Goal: Task Accomplishment & Management: Use online tool/utility

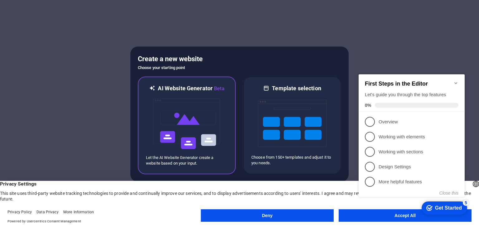
click at [231, 127] on div "AI Website Generator Beta Let the AI Website Generator create a website based o…" at bounding box center [187, 125] width 98 height 98
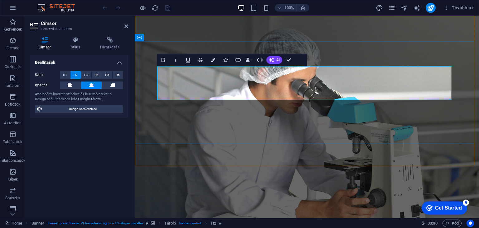
drag, startPoint x: 367, startPoint y: 73, endPoint x: 395, endPoint y: 94, distance: 34.5
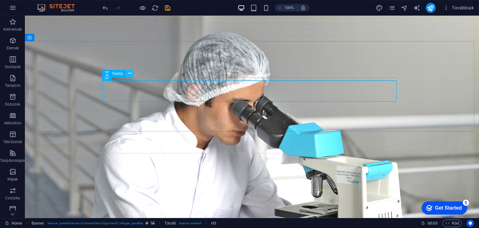
click at [126, 76] on button at bounding box center [129, 73] width 7 height 7
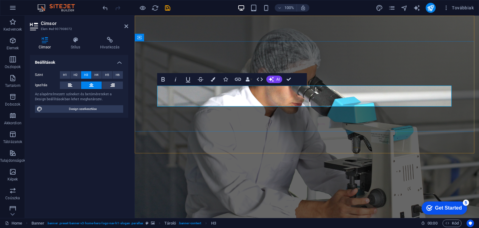
click at [395, 143] on figure at bounding box center [307, 117] width 345 height 202
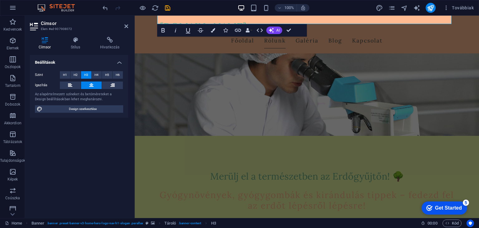
scroll to position [82, 0]
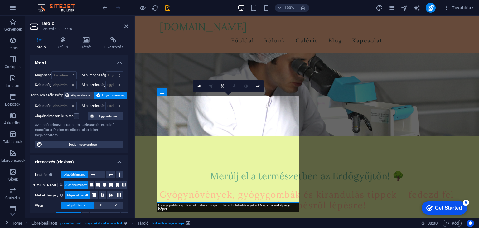
click at [445, 207] on div "Get Started" at bounding box center [448, 208] width 27 height 6
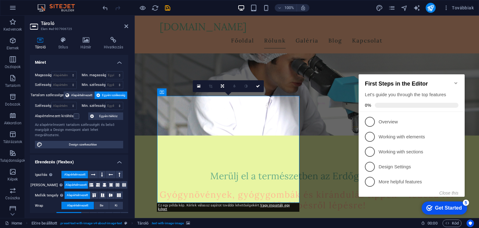
click at [386, 206] on div "checkmark Get Started 5 First Steps in the Editor Let's guide you through the t…" at bounding box center [413, 141] width 114 height 151
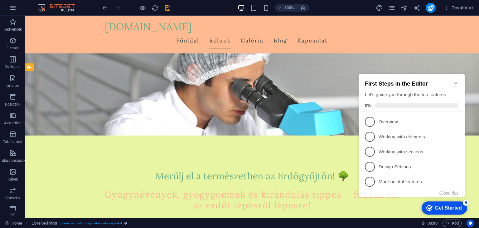
click at [429, 206] on icon "checkmark" at bounding box center [430, 208] width 6 height 6
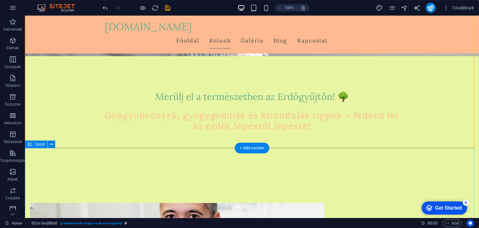
scroll to position [87, 0]
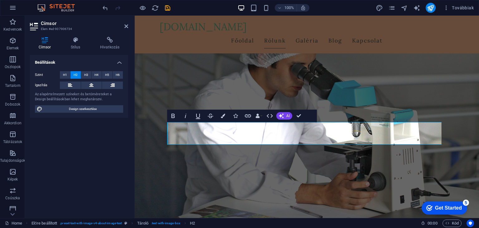
scroll to position [66, 0]
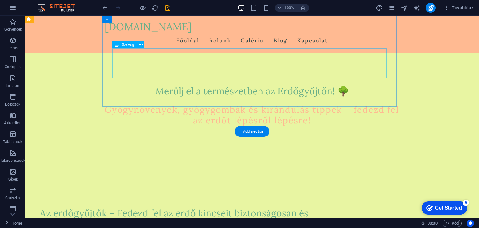
scroll to position [128, 0]
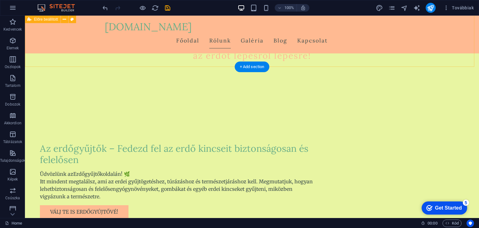
scroll to position [232, 0]
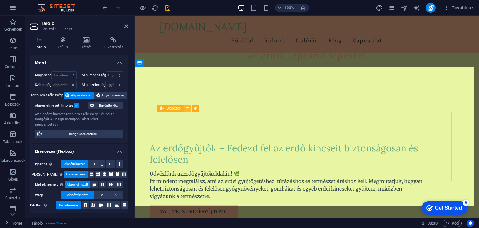
click at [189, 108] on icon at bounding box center [187, 108] width 3 height 7
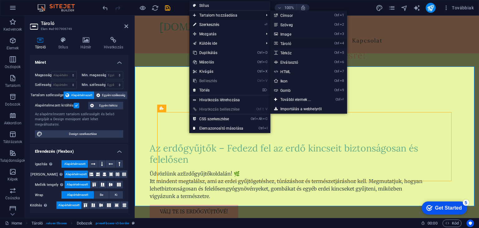
click at [292, 41] on link "Ctrl 4 Tároló" at bounding box center [297, 43] width 53 height 9
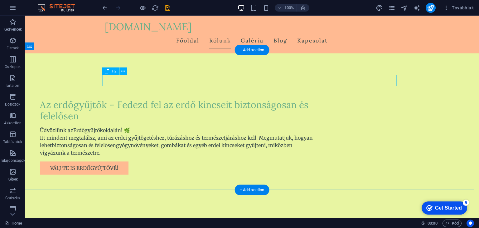
scroll to position [248, 0]
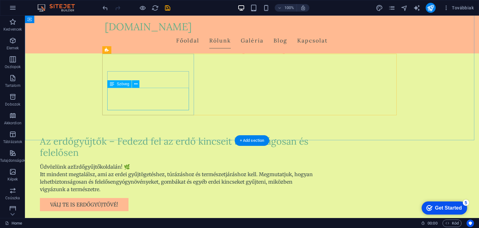
scroll to position [292, 0]
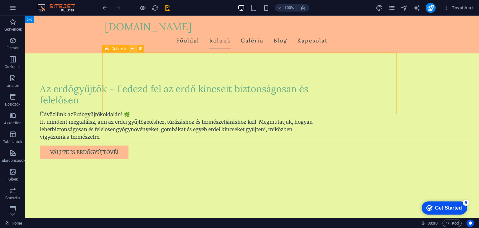
click at [134, 48] on icon at bounding box center [132, 49] width 3 height 7
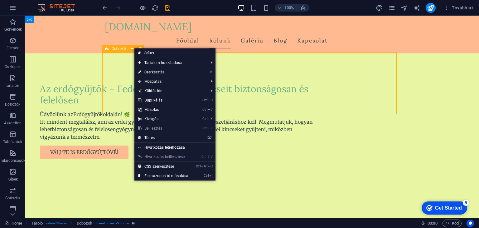
click at [115, 50] on span "Dobozok" at bounding box center [118, 49] width 15 height 4
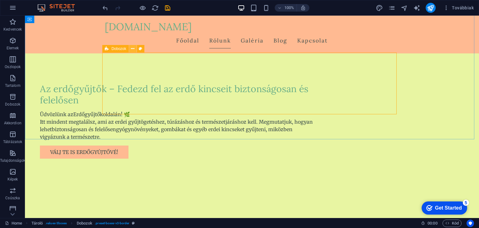
click at [134, 48] on icon at bounding box center [132, 49] width 3 height 7
click at [131, 46] on icon at bounding box center [132, 49] width 3 height 7
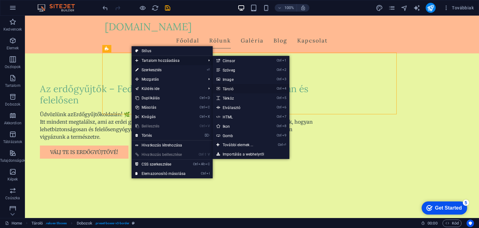
click at [237, 86] on link "Ctrl 4 Tároló" at bounding box center [239, 88] width 53 height 9
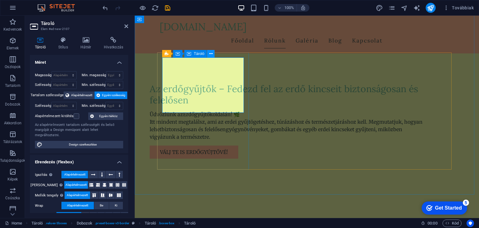
click at [210, 53] on icon at bounding box center [210, 54] width 3 height 7
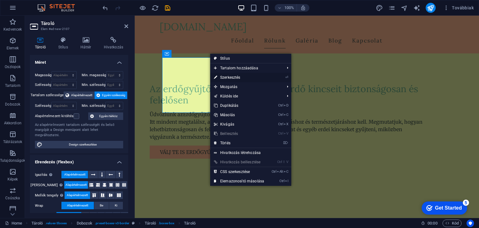
click at [234, 77] on link "⏎ Szerkesztés" at bounding box center [239, 77] width 58 height 9
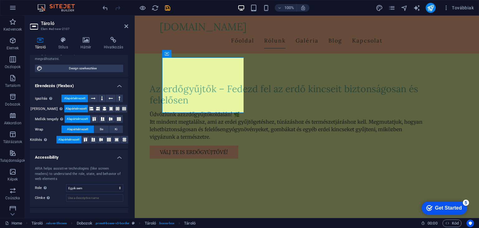
scroll to position [75, 0]
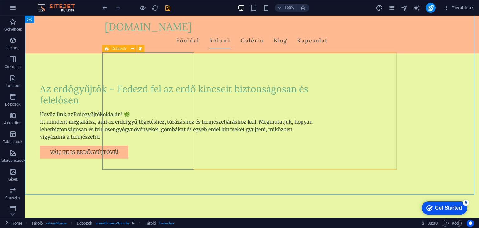
click at [109, 48] on div "Dobozok" at bounding box center [115, 48] width 26 height 7
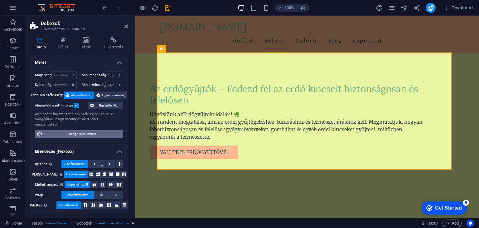
click at [101, 130] on span "Design szerkesztése" at bounding box center [82, 133] width 77 height 7
select select "px"
select select "200"
select select "px"
select select "rem"
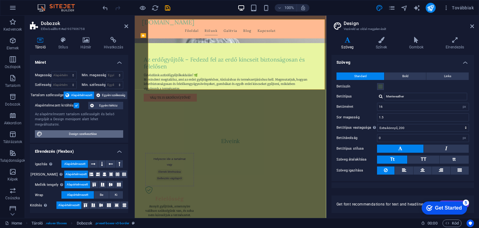
scroll to position [322, 0]
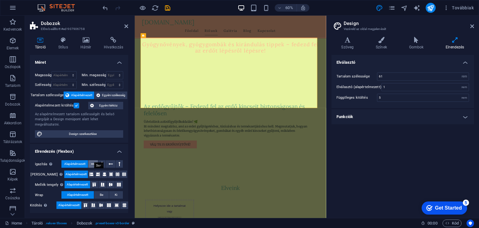
click at [96, 160] on button at bounding box center [93, 163] width 10 height 7
click at [94, 160] on icon at bounding box center [93, 163] width 4 height 7
click at [81, 160] on span "Alapértelmezett" at bounding box center [74, 163] width 21 height 7
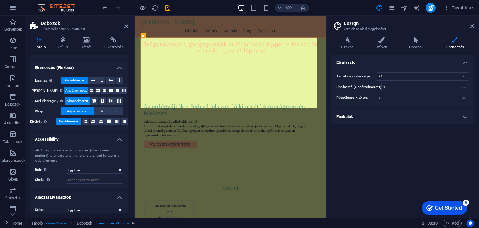
scroll to position [0, 0]
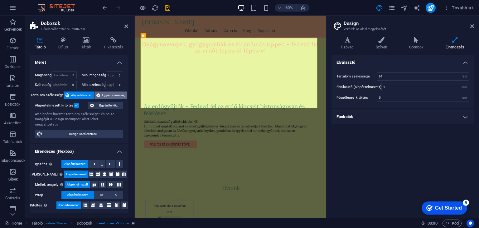
click at [108, 93] on span "Egyéni szélesség" at bounding box center [113, 94] width 23 height 7
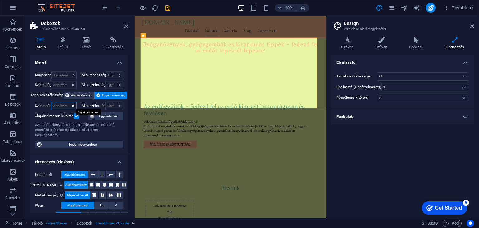
click at [61, 105] on select "Alapértelmezett px rem % em vh vw" at bounding box center [64, 105] width 25 height 7
click at [112, 95] on span "Egyéni szélesség" at bounding box center [113, 94] width 23 height 7
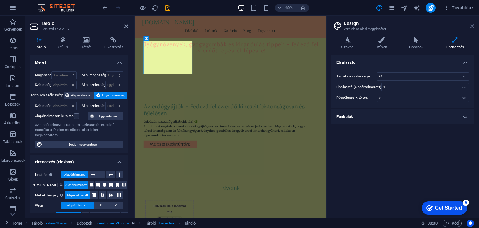
click at [472, 24] on icon at bounding box center [473, 26] width 4 height 5
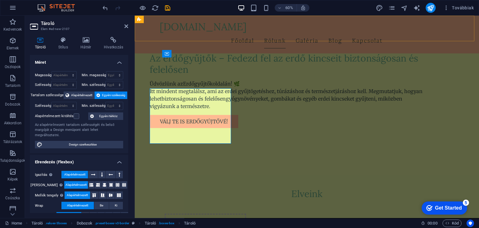
scroll to position [292, 0]
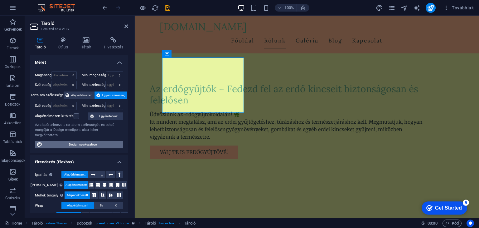
click at [99, 141] on span "Design szerkesztése" at bounding box center [82, 144] width 77 height 7
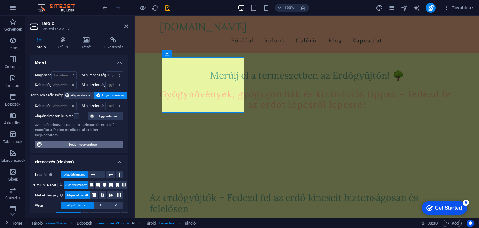
select select "rem"
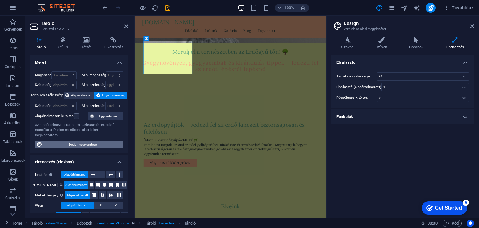
scroll to position [322, 0]
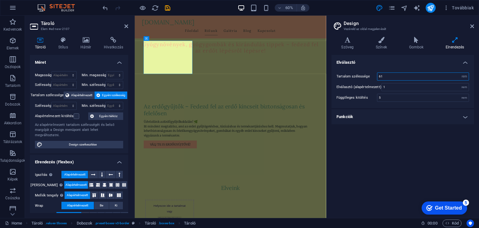
click at [391, 76] on input "61" at bounding box center [423, 76] width 91 height 7
type input "6"
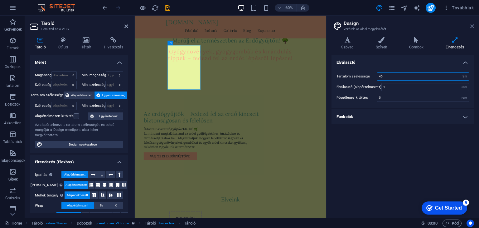
type input "45"
click at [472, 25] on icon at bounding box center [473, 26] width 4 height 5
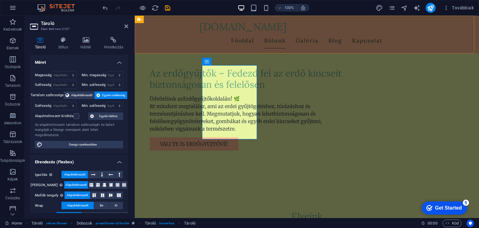
scroll to position [303, 0]
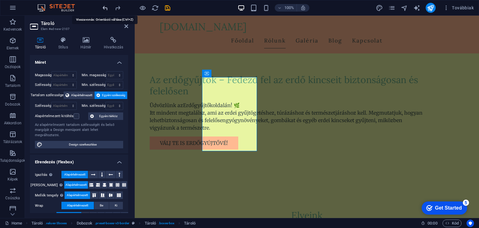
scroll to position [292, 0]
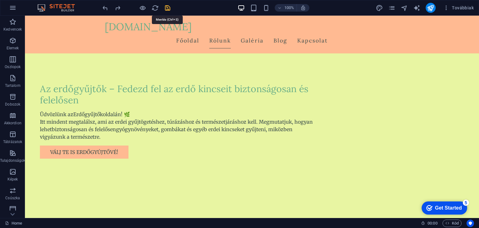
click at [168, 7] on icon "save" at bounding box center [167, 7] width 7 height 7
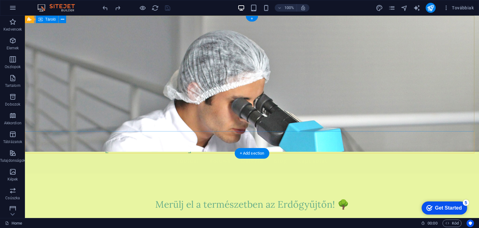
scroll to position [0, 0]
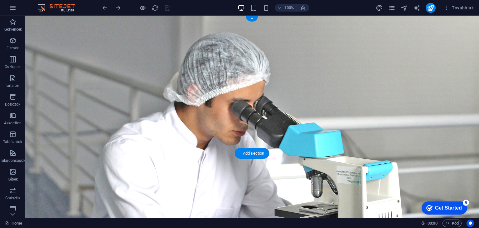
click at [92, 138] on figure at bounding box center [252, 117] width 454 height 202
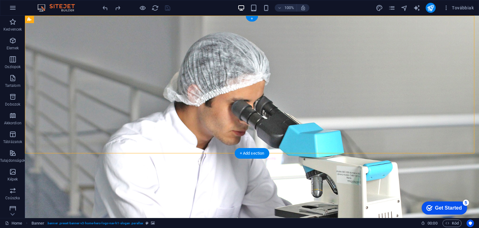
click at [92, 138] on figure at bounding box center [252, 117] width 454 height 202
select select "vh"
select select "header"
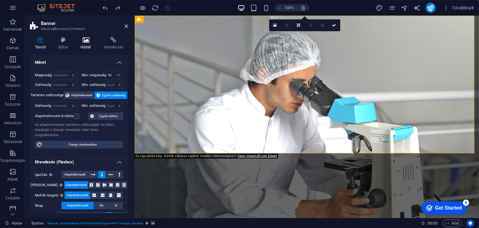
click at [84, 39] on icon at bounding box center [86, 40] width 21 height 6
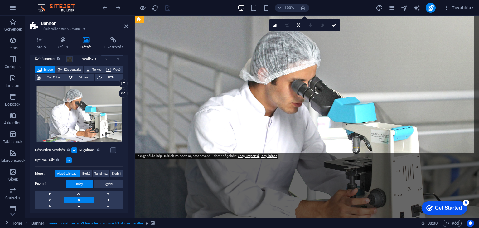
scroll to position [25, 0]
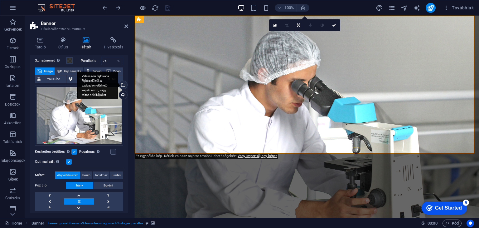
click at [121, 81] on div "Válasszon fájlokat a fájlkezelőből, a szabadon elérhető képek közül, vagy tölts…" at bounding box center [122, 85] width 9 height 9
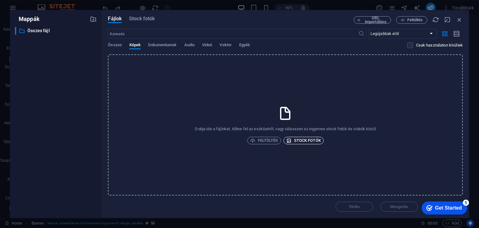
click at [306, 138] on span "Stock fotók" at bounding box center [304, 140] width 35 height 7
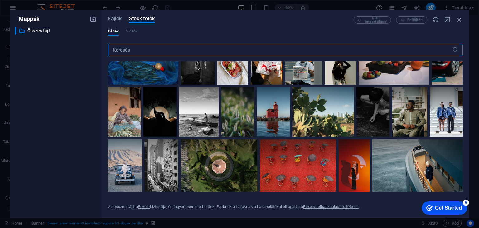
scroll to position [569, 0]
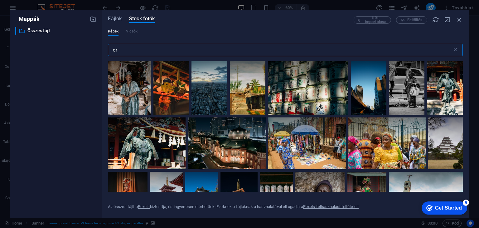
type input "e"
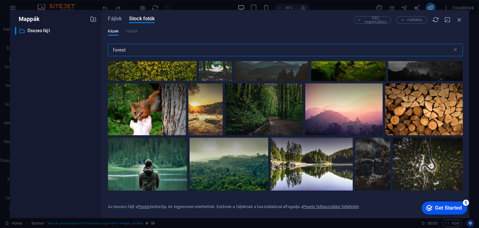
scroll to position [1948, 0]
type input "forest"
click at [303, 134] on div at bounding box center [264, 110] width 78 height 52
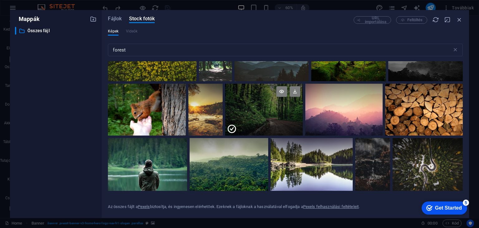
click at [303, 134] on div at bounding box center [264, 123] width 78 height 26
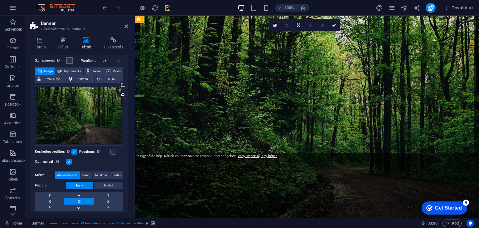
click at [68, 60] on span at bounding box center [69, 60] width 5 height 5
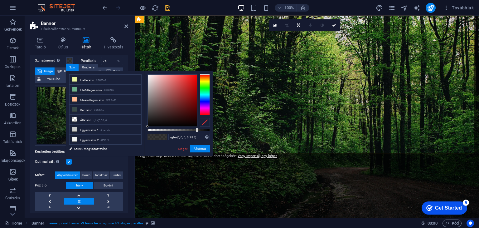
click at [127, 52] on div "Tároló Stílus Háttér Hivatkozás Méret Magasság Alapértelmezett px rem % vh vw M…" at bounding box center [79, 125] width 98 height 176
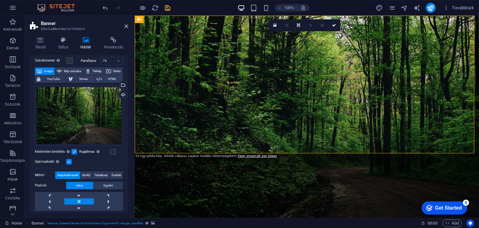
click at [127, 52] on div "Tároló Stílus Háttér Hivatkozás Méret Magasság Alapértelmezett px rem % vh vw M…" at bounding box center [79, 125] width 98 height 176
click at [57, 63] on div "Áthelyezés helyezése a háttérre annak színezéséhez" at bounding box center [58, 59] width 6 height 7
click at [66, 63] on button "Színátmenet Áthelyezés helyezése a háttérre annak színezéséhez" at bounding box center [69, 60] width 7 height 7
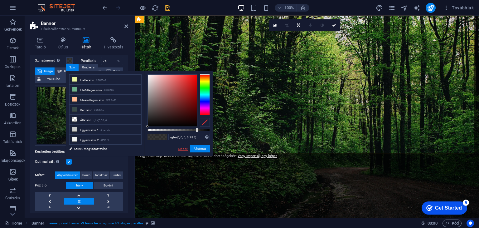
click at [186, 149] on link "Mégse" at bounding box center [183, 148] width 11 height 5
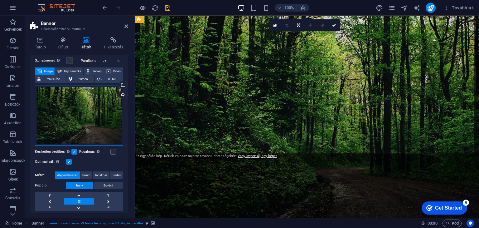
click at [99, 126] on div "Húzza ide a fájlokat, kattintson a fájlok kiválasztásához, vagy válasszon fájlo…" at bounding box center [79, 116] width 88 height 60
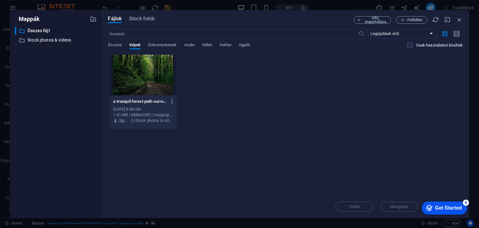
click at [172, 101] on icon "button" at bounding box center [172, 102] width 6 height 6
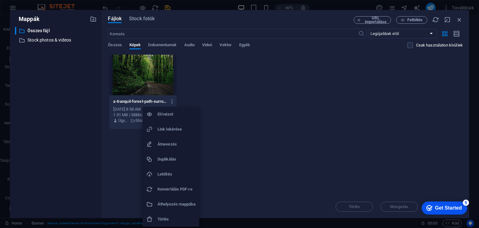
click at [230, 71] on div at bounding box center [239, 114] width 479 height 228
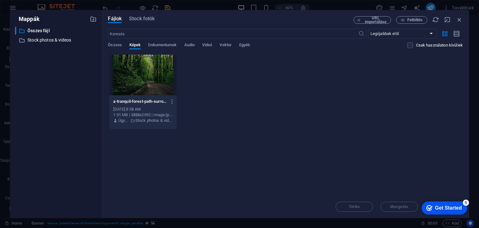
click at [207, 4] on div "Mappák ​ Összes fájl Összes fájl ​ Stock photos & videos Stock photos & videos …" at bounding box center [239, 114] width 479 height 228
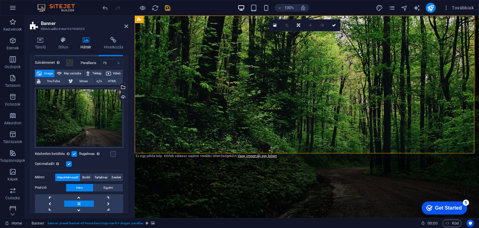
scroll to position [21, 0]
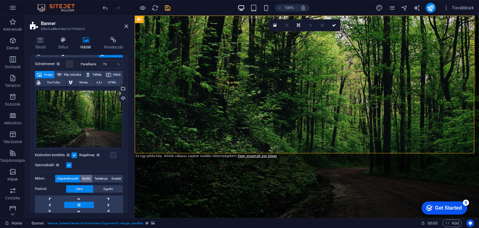
click at [83, 176] on span "Borító" at bounding box center [86, 178] width 8 height 7
click at [64, 175] on span "Alapértelmezett" at bounding box center [67, 178] width 21 height 7
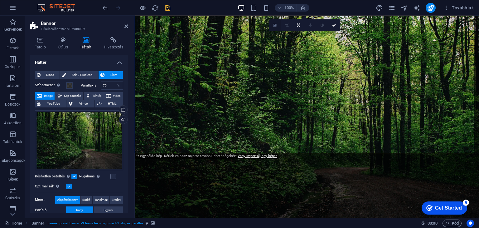
click at [276, 26] on icon at bounding box center [274, 25] width 3 height 4
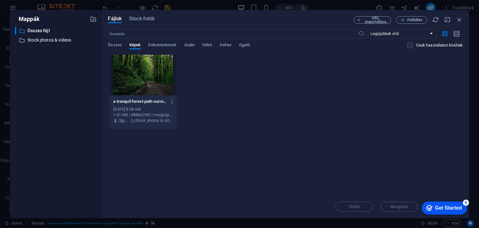
click at [5, 41] on div "Mappák ​ Összes fájl Összes fájl ​ Stock photos & videos Stock photos & videos …" at bounding box center [239, 114] width 479 height 228
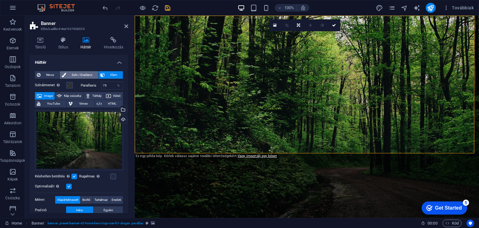
click at [86, 75] on span "Szín / Gradiens" at bounding box center [82, 74] width 28 height 7
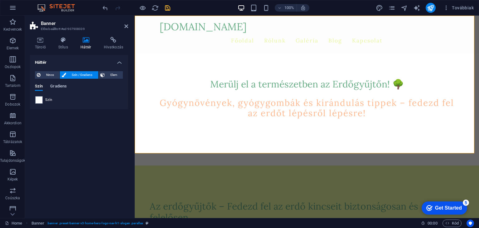
click at [62, 86] on span "Gradiens" at bounding box center [58, 86] width 17 height 9
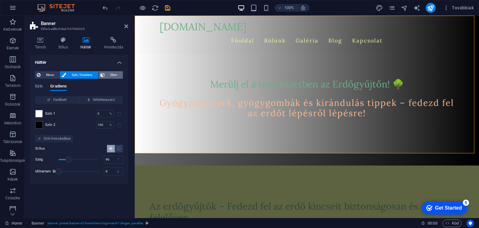
click at [118, 75] on span "Elem" at bounding box center [114, 74] width 14 height 7
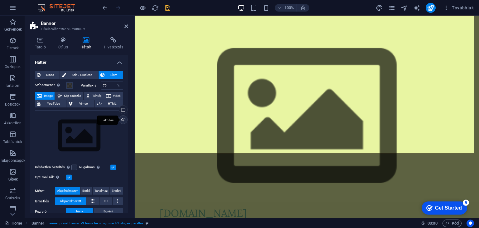
click at [124, 117] on div "Feltöltés" at bounding box center [122, 119] width 9 height 9
click at [122, 108] on div "Válasszon fájlokat a fájlkezelőből, a szabadon elérhető képek közül, vagy tölts…" at bounding box center [122, 109] width 9 height 9
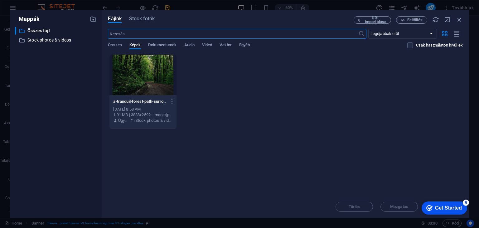
click at [159, 70] on div at bounding box center [143, 75] width 67 height 41
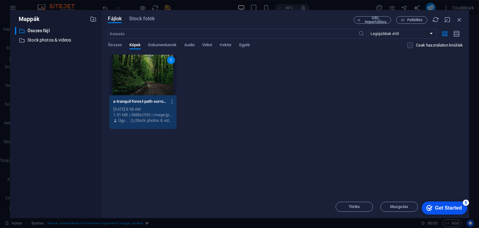
click at [159, 70] on div "1" at bounding box center [143, 75] width 67 height 41
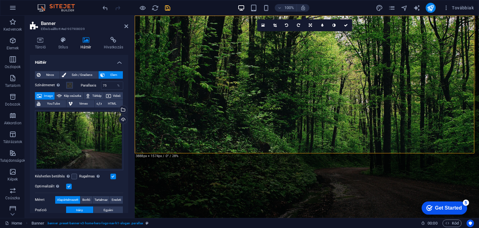
click at [120, 59] on h4 "Háttér" at bounding box center [79, 60] width 98 height 11
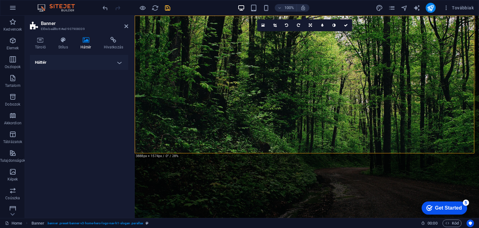
click at [120, 59] on h4 "Háttér" at bounding box center [79, 62] width 98 height 15
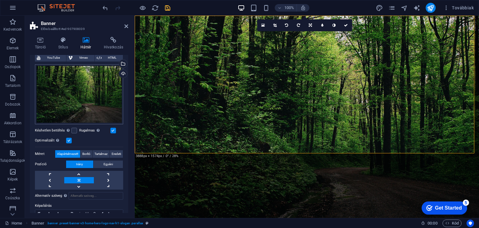
scroll to position [49, 0]
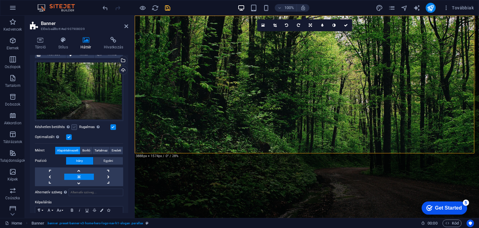
click at [71, 125] on label at bounding box center [74, 127] width 6 height 6
click at [0, 0] on input "Késhetlen betöltés Az oldal betöltése után a képek betöltése javítja az oldal s…" at bounding box center [0, 0] width 0 height 0
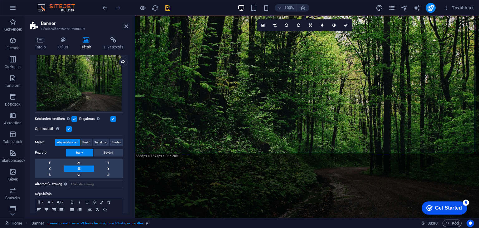
scroll to position [81, 0]
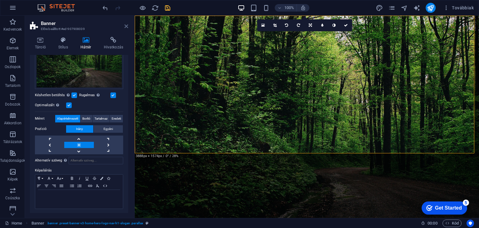
click at [126, 26] on icon at bounding box center [127, 26] width 4 height 5
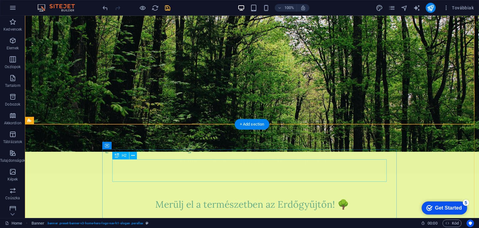
scroll to position [0, 0]
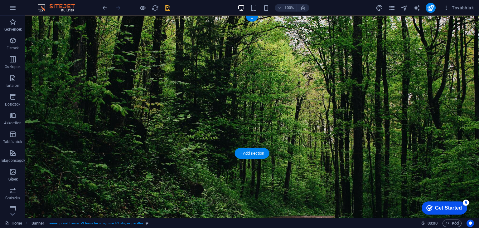
click at [107, 145] on figure at bounding box center [252, 117] width 454 height 202
click at [84, 202] on div "[DOMAIN_NAME] Főoldal Rólunk Galéria Blog Kapcsolat" at bounding box center [252, 221] width 454 height 38
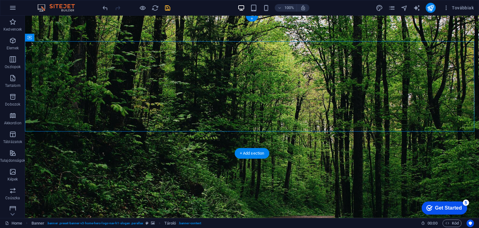
click at [130, 143] on figure at bounding box center [252, 117] width 454 height 202
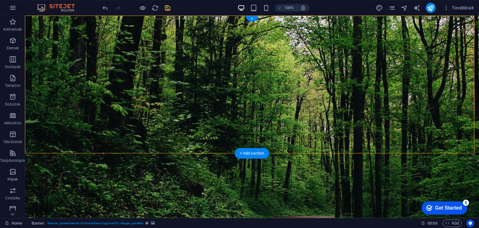
click at [130, 143] on figure at bounding box center [252, 117] width 454 height 202
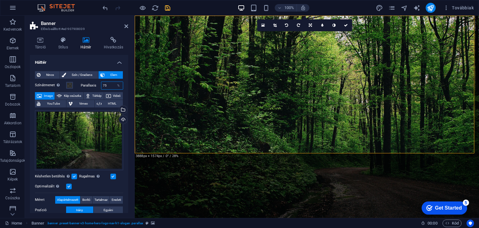
click at [107, 85] on input "75" at bounding box center [112, 85] width 22 height 7
type input "7"
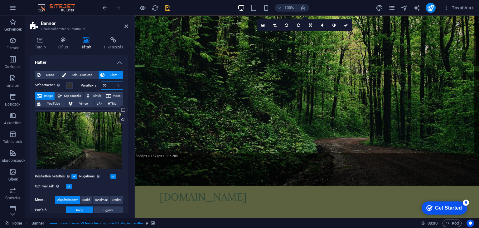
click at [107, 85] on input "50" at bounding box center [112, 85] width 22 height 7
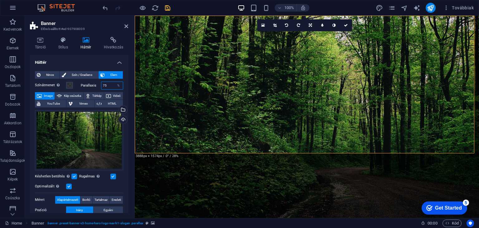
type input "75"
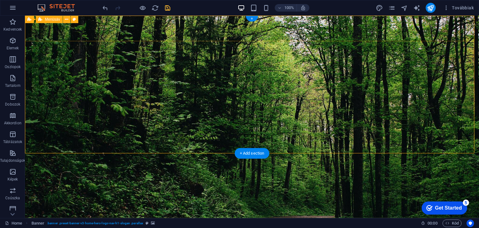
click at [82, 202] on div "[DOMAIN_NAME] Főoldal Rólunk Galéria Blog Kapcsolat" at bounding box center [252, 221] width 454 height 38
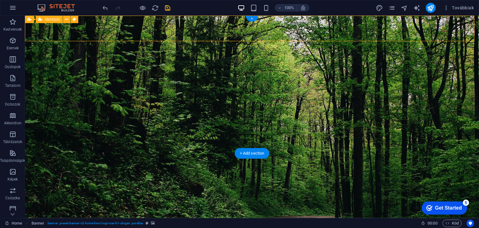
click at [82, 202] on div "[DOMAIN_NAME] Főoldal Rólunk Galéria Blog Kapcsolat" at bounding box center [252, 221] width 454 height 38
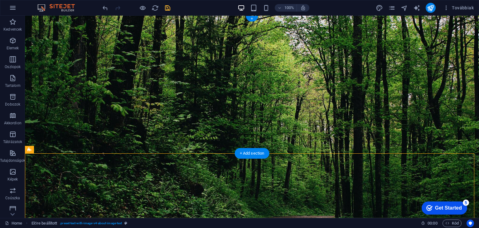
click at [108, 140] on figure at bounding box center [252, 117] width 454 height 202
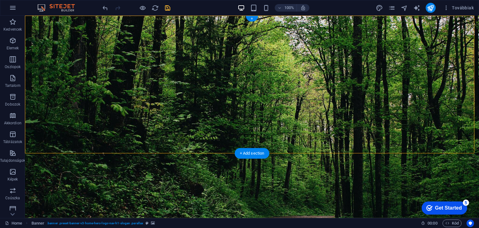
click at [108, 140] on figure at bounding box center [252, 117] width 454 height 202
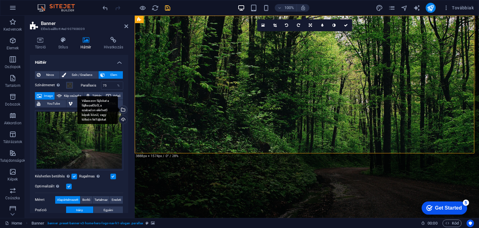
click at [122, 109] on div "Válasszon fájlokat a fájlkezelőből, a szabadon elérhető képek közül, vagy tölts…" at bounding box center [122, 109] width 9 height 9
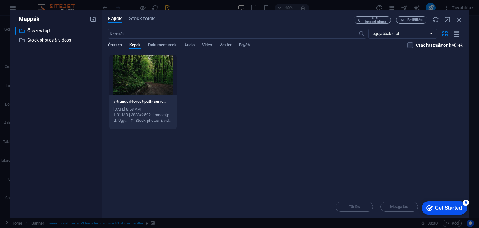
drag, startPoint x: 112, startPoint y: 41, endPoint x: 113, endPoint y: 46, distance: 4.8
click at [113, 46] on div "​ Legújabbak elöl Legrégebbiek elöl Név (A-Z) Név (Z-A) Méret (0-9) Méret (9-0)…" at bounding box center [285, 42] width 355 height 26
click at [113, 46] on span "Összes" at bounding box center [115, 45] width 14 height 9
click at [64, 37] on p "Stock photos & videos" at bounding box center [56, 40] width 58 height 7
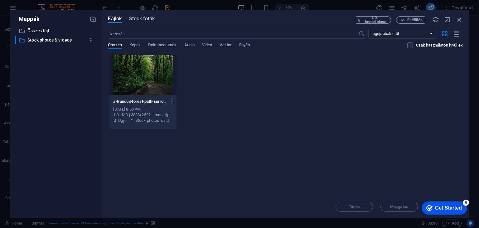
click at [145, 17] on span "Stock fotók" at bounding box center [142, 18] width 26 height 7
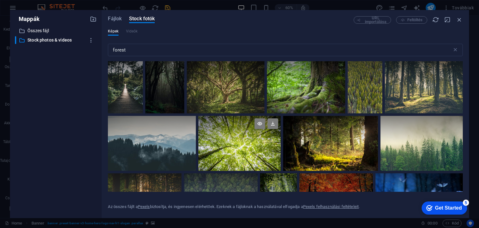
click at [230, 133] on div at bounding box center [240, 129] width 82 height 27
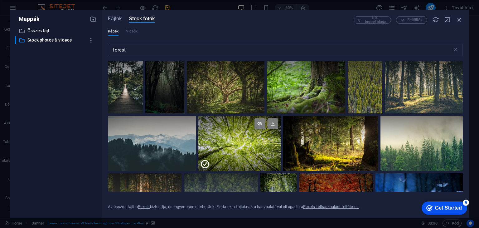
click at [230, 133] on div at bounding box center [240, 129] width 82 height 27
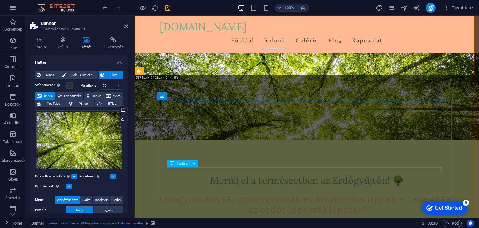
scroll to position [78, 0]
click at [132, 87] on div "Tároló Stílus Háttér Hivatkozás Méret Magasság Alapértelmezett px rem % vh vw M…" at bounding box center [79, 125] width 108 height 186
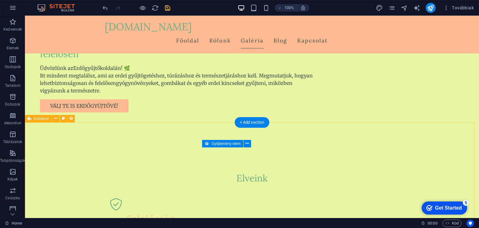
scroll to position [396, 0]
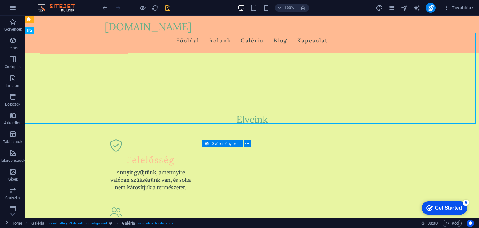
click at [85, 37] on div "[DOMAIN_NAME] Főoldal Rólunk Galéria Blog Kapcsolat" at bounding box center [252, 35] width 454 height 38
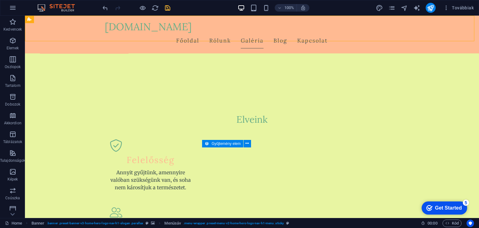
click at [85, 37] on div "[DOMAIN_NAME] Főoldal Rólunk Galéria Blog Kapcsolat" at bounding box center [252, 35] width 454 height 38
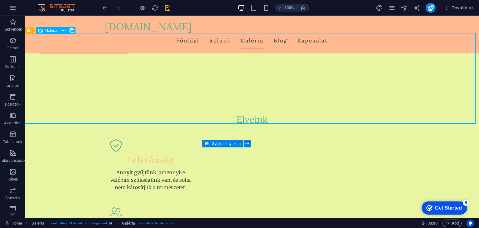
click at [114, 37] on div "[DOMAIN_NAME] Főoldal Rólunk Galéria Blog Kapcsolat" at bounding box center [252, 35] width 454 height 38
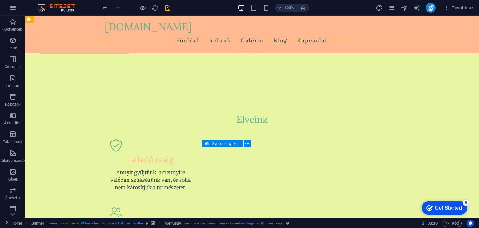
click at [114, 37] on div "[DOMAIN_NAME] Főoldal Rólunk Galéria Blog Kapcsolat" at bounding box center [252, 35] width 454 height 38
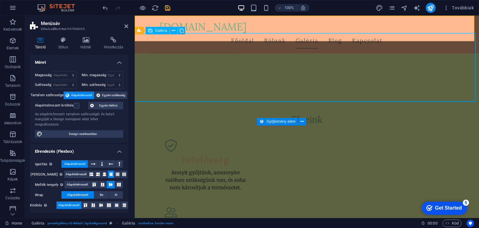
select select "px"
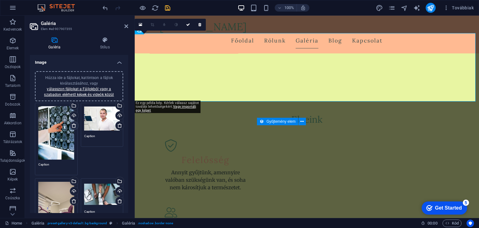
click at [74, 124] on icon at bounding box center [73, 125] width 5 height 5
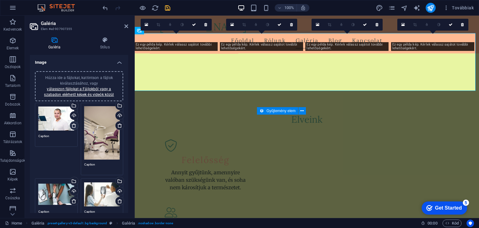
click at [74, 124] on icon at bounding box center [73, 125] width 5 height 5
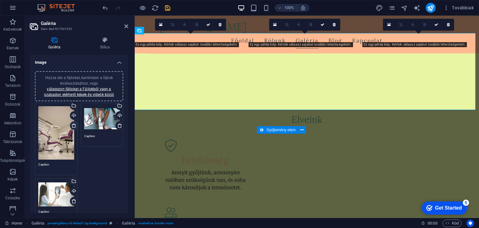
click at [74, 124] on icon at bounding box center [73, 125] width 5 height 5
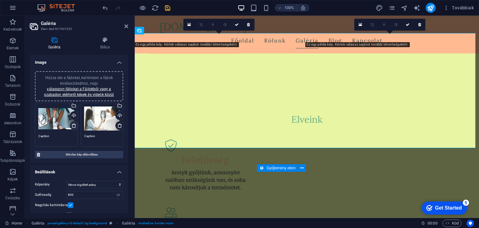
click at [74, 124] on icon at bounding box center [73, 125] width 5 height 5
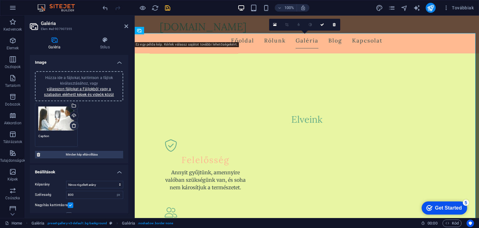
click at [75, 124] on icon at bounding box center [73, 125] width 5 height 5
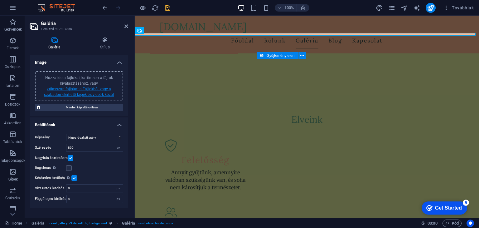
click at [85, 88] on link "válasszon fájlokat a Fájlokból vagy a szabadon elérhető képek és videók közül" at bounding box center [79, 92] width 70 height 10
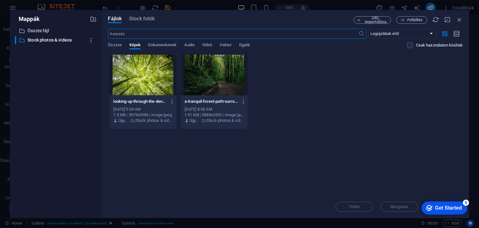
scroll to position [427, 0]
click at [145, 19] on span "Stock fotók" at bounding box center [142, 18] width 26 height 7
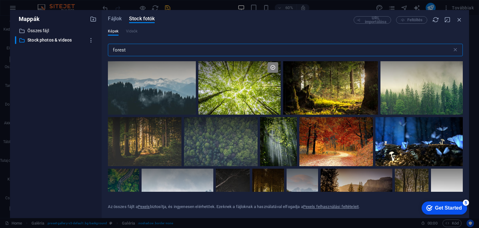
scroll to position [101, 0]
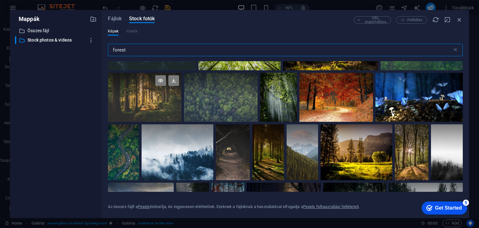
click at [166, 107] on div at bounding box center [145, 97] width 74 height 49
click at [166, 107] on div at bounding box center [145, 109] width 74 height 25
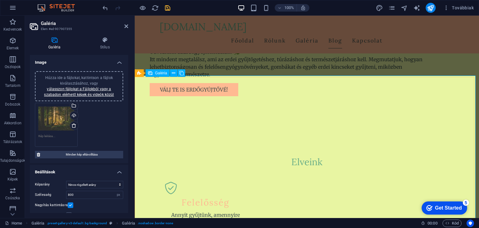
scroll to position [353, 0]
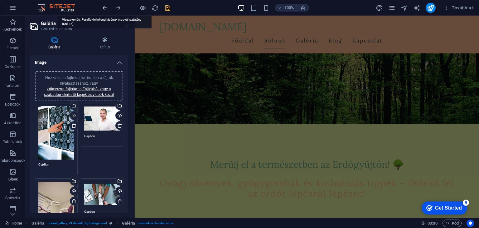
scroll to position [0, 0]
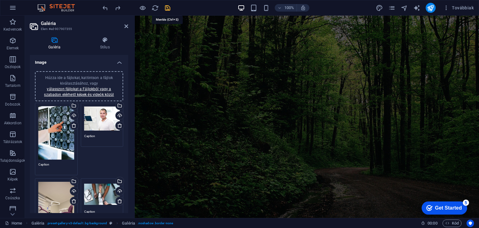
click at [170, 7] on icon "save" at bounding box center [167, 7] width 7 height 7
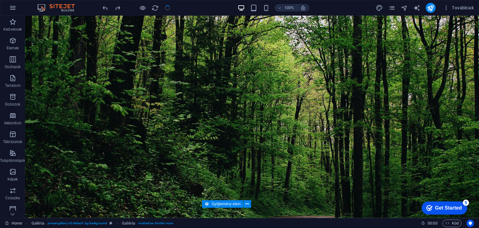
scroll to position [380, 0]
